Goal: Task Accomplishment & Management: Manage account settings

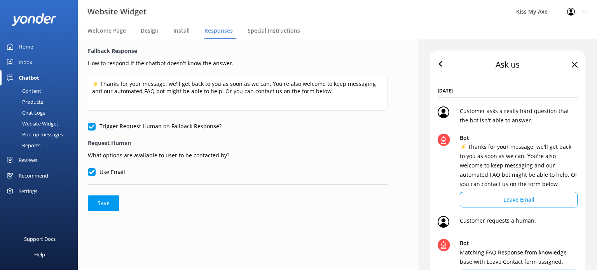
click at [89, 170] on input "Use Email" at bounding box center [92, 172] width 8 height 8
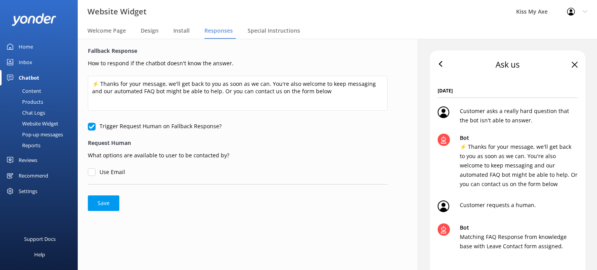
click at [89, 170] on input "Use Email" at bounding box center [92, 172] width 8 height 8
checkbox input "true"
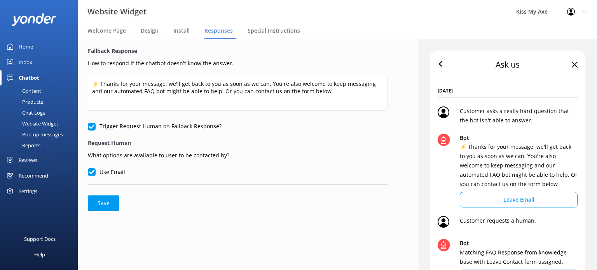
click at [92, 127] on input "Trigger Request Human on Fallback Response?" at bounding box center [92, 127] width 8 height 8
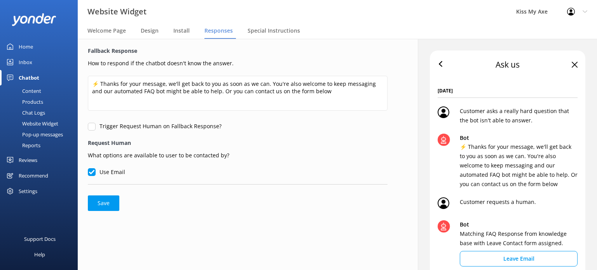
click at [92, 127] on input "Trigger Request Human on Fallback Response?" at bounding box center [92, 127] width 8 height 8
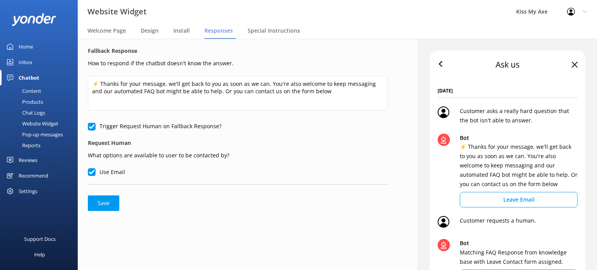
click at [92, 127] on input "Trigger Request Human on Fallback Response?" at bounding box center [92, 127] width 8 height 8
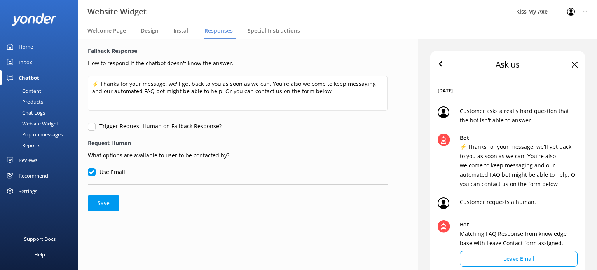
click at [92, 127] on input "Trigger Request Human on Fallback Response?" at bounding box center [92, 127] width 8 height 8
checkbox input "true"
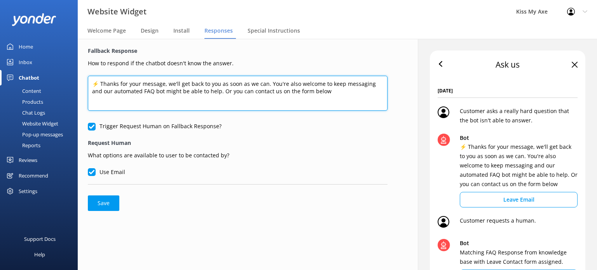
click at [325, 80] on textarea "⚡ Thanks for your message, we'll get back to you as soon as we can. You're also…" at bounding box center [237, 93] width 299 height 35
paste textarea "Hmmm, that’s a tricky one! 🪓 I’ll need to pass this on to the team—someone will…"
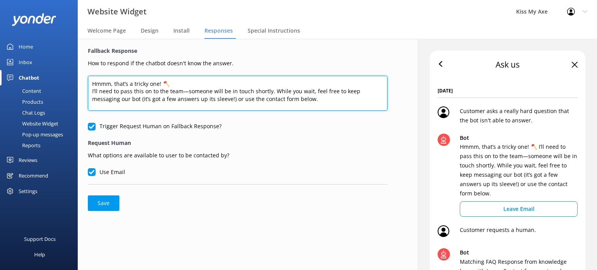
click at [182, 86] on textarea "Hmmm, that’s a tricky one! 🪓 I’ll need to pass this on to the team—someone will…" at bounding box center [237, 93] width 299 height 35
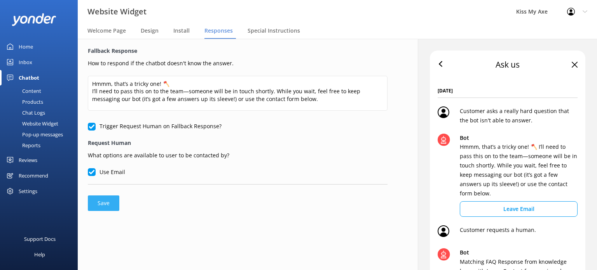
click at [101, 198] on button "Save" at bounding box center [103, 203] width 31 height 16
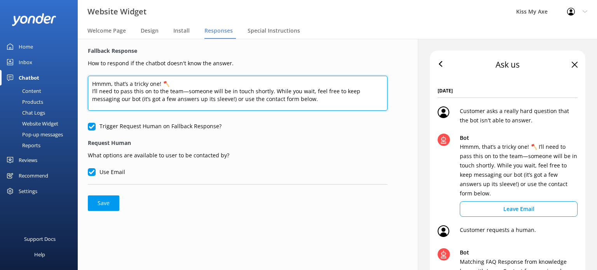
click at [308, 92] on textarea "Hmmm, that’s a tricky one! 🪓 I’ll need to pass this on to the team—someone will…" at bounding box center [237, 93] width 299 height 35
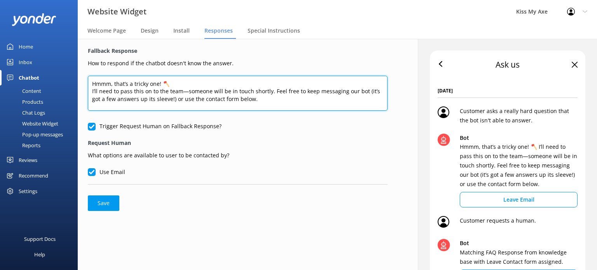
click at [197, 99] on textarea "Hmmm, that’s a tricky one! 🪓 I’ll need to pass this on to the team—someone will…" at bounding box center [237, 93] width 299 height 35
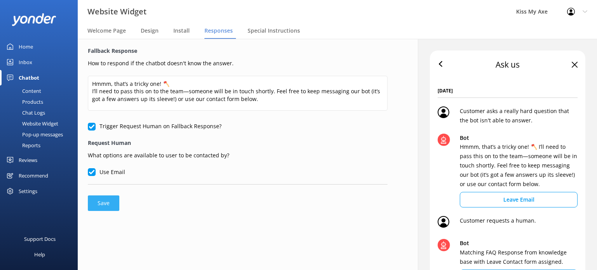
click at [104, 197] on button "Save" at bounding box center [103, 203] width 31 height 16
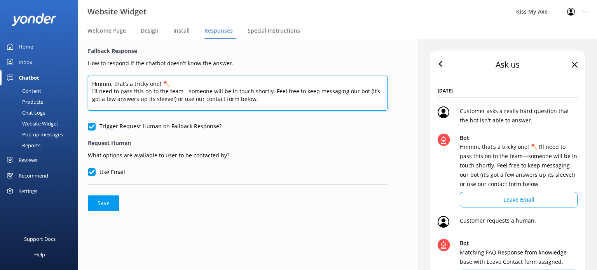
click at [168, 92] on textarea "Hmmm, that’s a tricky one! 🪓 I’ll need to pass this on to the team—someone will…" at bounding box center [237, 93] width 299 height 35
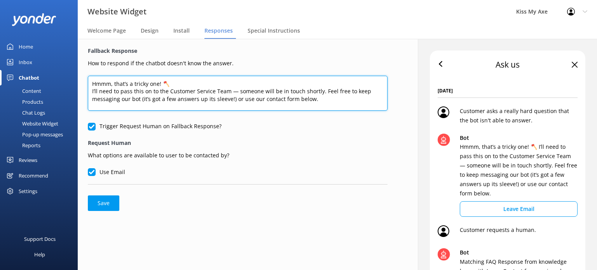
type textarea "Hmmm, that’s a tricky one! 🪓 I’ll need to pass this on to the Customer Service …"
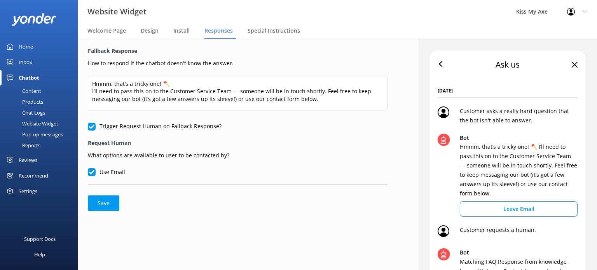
click at [102, 212] on div "Fallback Response How to respond if the chatbot doesn't know the answer. Hmmm, …" at bounding box center [238, 129] width 320 height 180
click at [102, 206] on button "Save" at bounding box center [103, 203] width 31 height 16
click at [93, 172] on input "Use Email" at bounding box center [92, 172] width 8 height 8
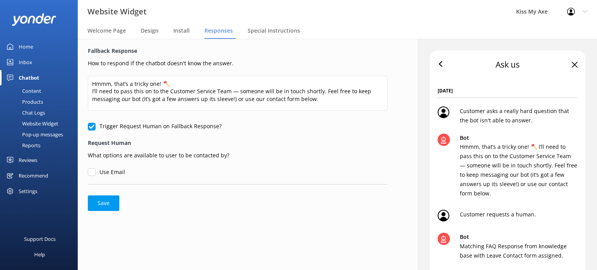
click at [93, 172] on input "Use Email" at bounding box center [92, 172] width 8 height 8
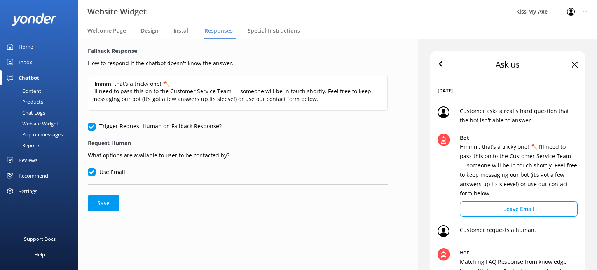
click at [93, 172] on input "Use Email" at bounding box center [92, 172] width 8 height 8
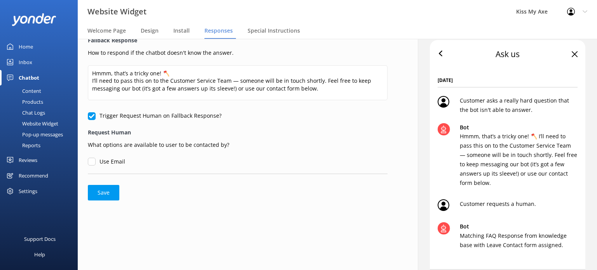
scroll to position [10, 0]
click at [93, 161] on input "Use Email" at bounding box center [92, 162] width 8 height 8
checkbox input "true"
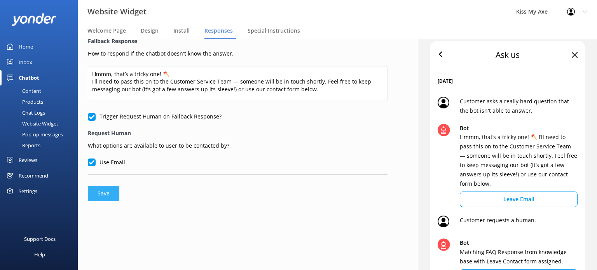
click at [101, 193] on button "Save" at bounding box center [103, 194] width 31 height 16
click at [114, 29] on span "Welcome Page" at bounding box center [106, 31] width 38 height 8
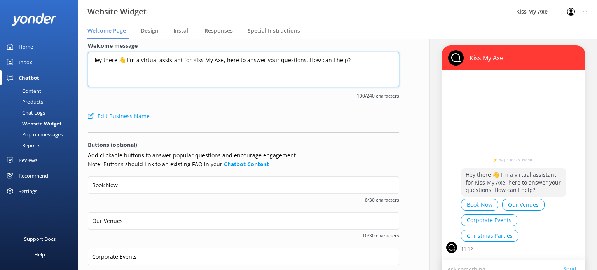
scroll to position [4, 0]
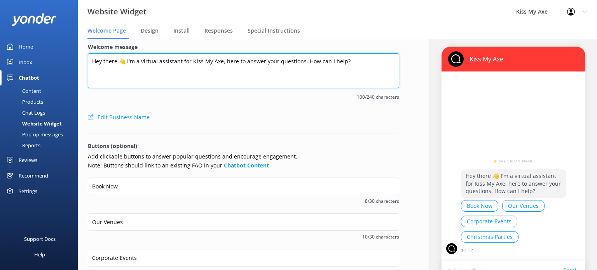
drag, startPoint x: 356, startPoint y: 56, endPoint x: 38, endPoint y: 45, distance: 318.6
click at [38, 45] on div "Website Widget Kiss My Axe Profile Settings Logout Welcome Page Design Install …" at bounding box center [298, 154] width 597 height 231
paste textarea "’m your virtual assistant for Kiss My Axe. I’m here to help with bookings, pack…"
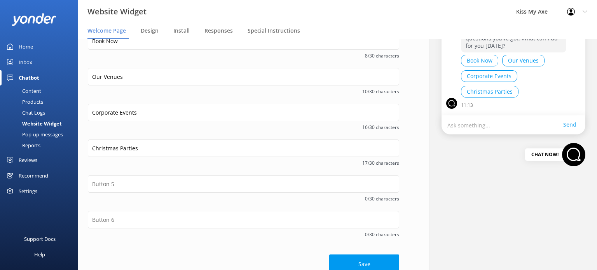
scroll to position [160, 0]
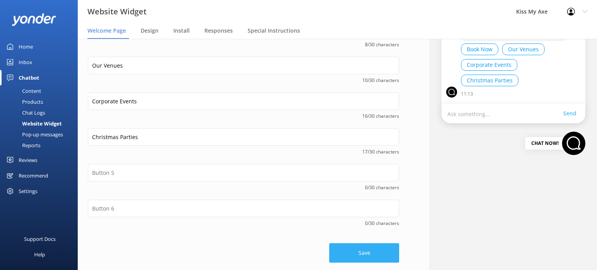
type textarea "Hey there 👋 I’m your virtual assistant for Kiss My Axe. I’m here to help with b…"
click at [359, 249] on button "Save" at bounding box center [364, 252] width 70 height 19
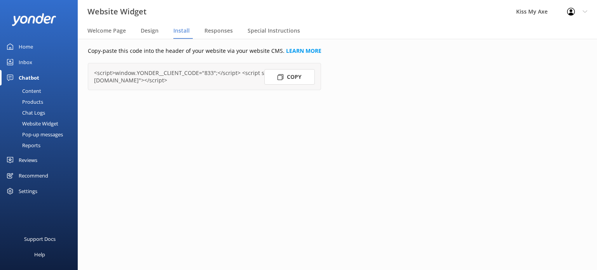
click at [299, 75] on button "Copy" at bounding box center [289, 77] width 50 height 16
